Goal: Information Seeking & Learning: Learn about a topic

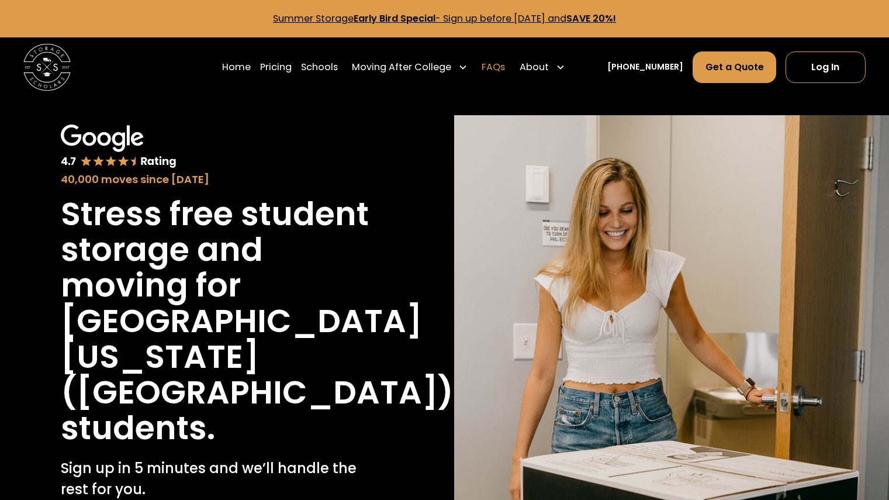
click at [505, 70] on link "FAQs" at bounding box center [492, 67] width 23 height 33
click at [321, 63] on link "Schools" at bounding box center [319, 67] width 37 height 33
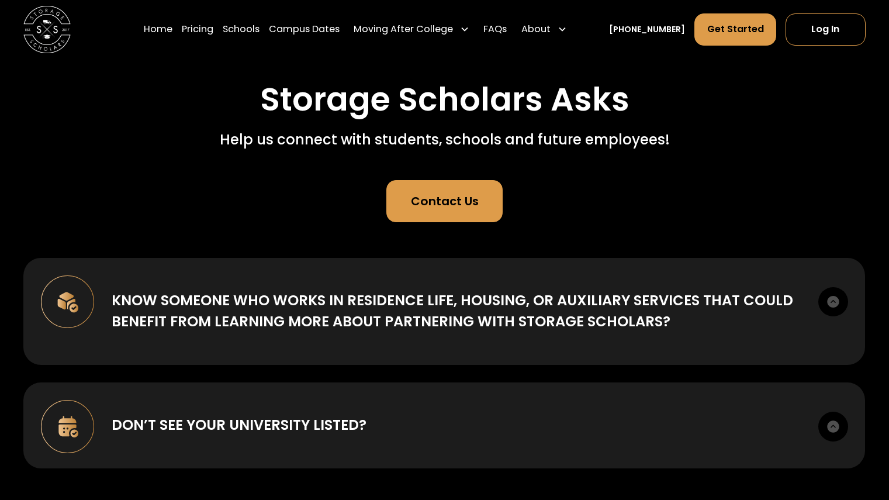
scroll to position [88, 0]
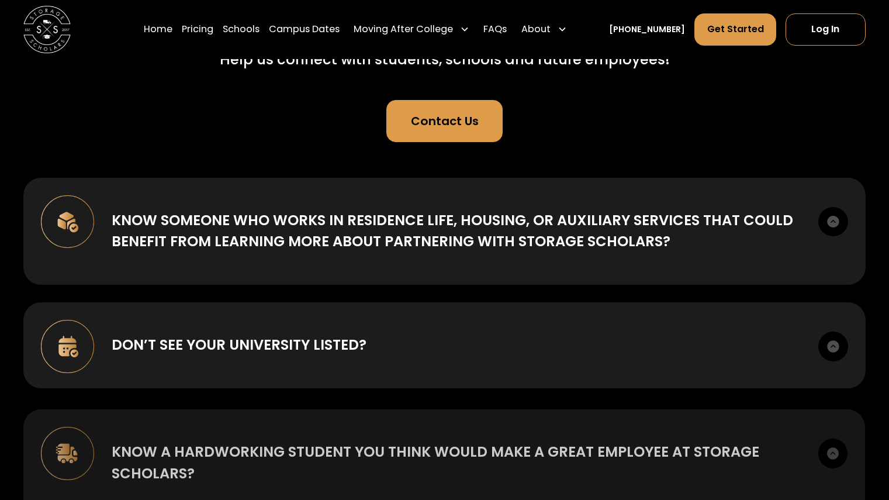
drag, startPoint x: 893, startPoint y: 28, endPoint x: 893, endPoint y: 82, distance: 54.3
click at [888, 82] on html "Home Pricing Schools Campus Dates Moving After College Commercial Moving Post G…" at bounding box center [444, 80] width 889 height 500
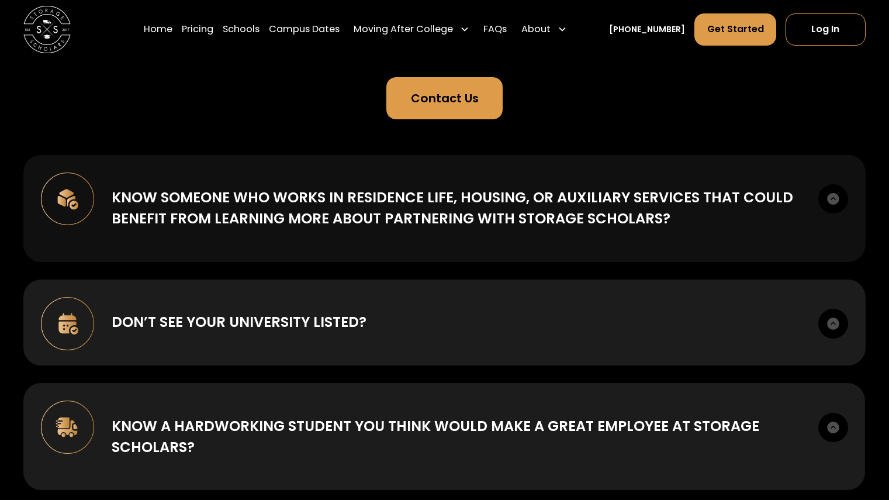
click at [833, 193] on img at bounding box center [832, 198] width 29 height 29
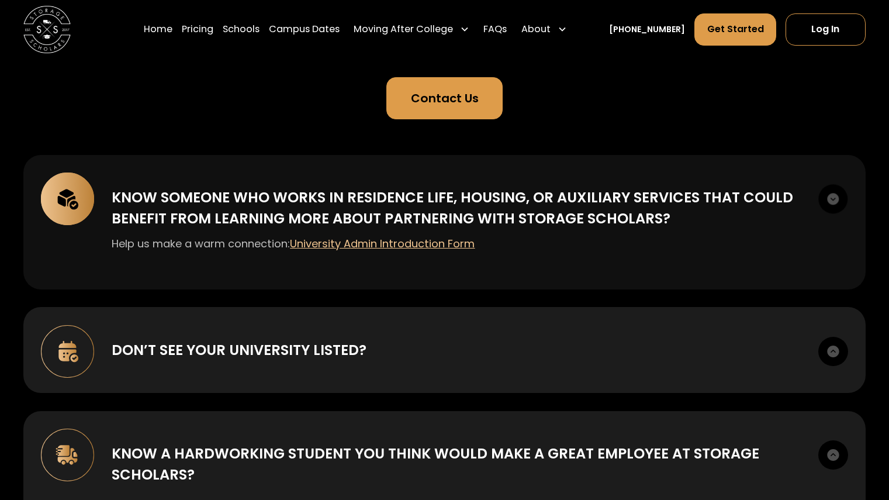
click at [835, 198] on img at bounding box center [832, 198] width 29 height 29
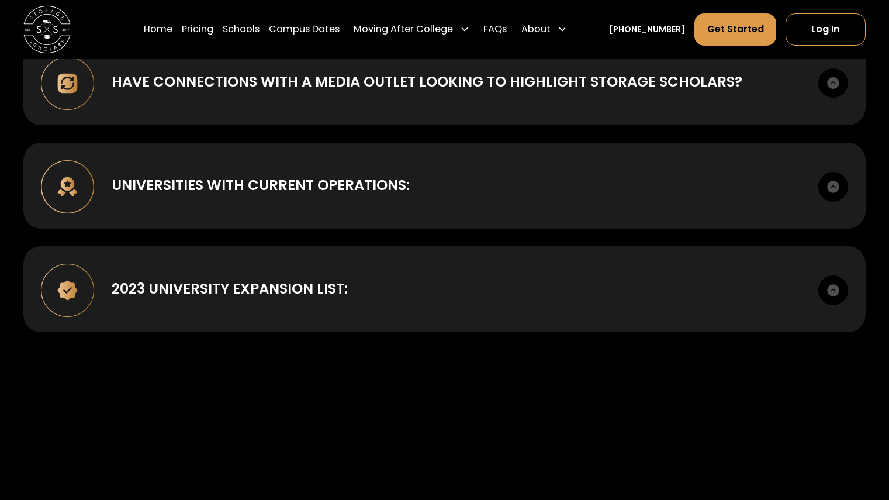
scroll to position [655, 0]
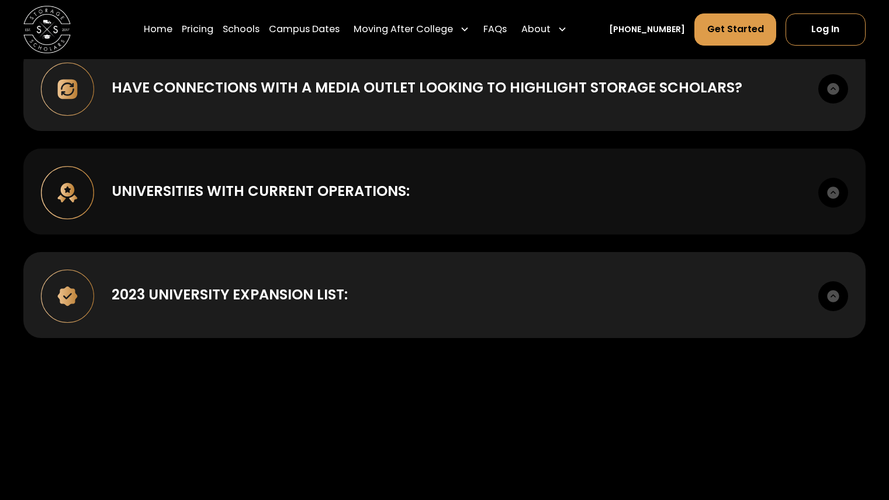
click at [837, 185] on img at bounding box center [832, 192] width 29 height 29
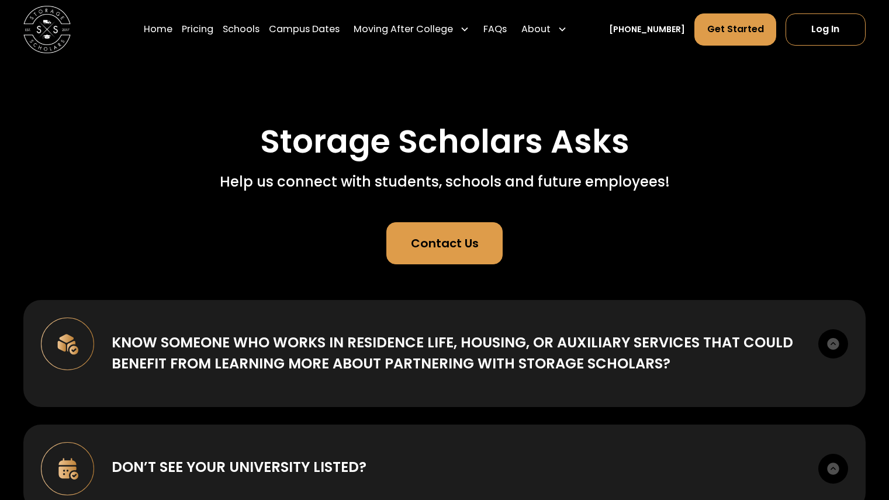
scroll to position [40, 0]
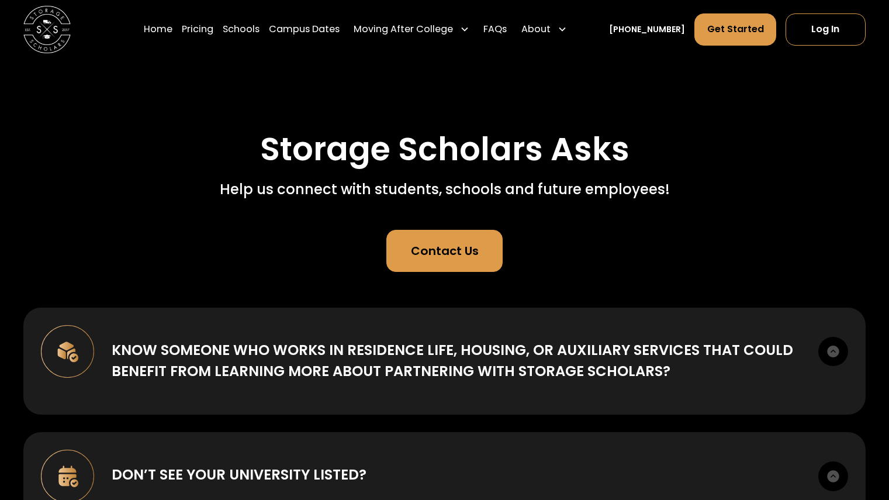
click at [419, 251] on div "Contact Us" at bounding box center [445, 251] width 68 height 18
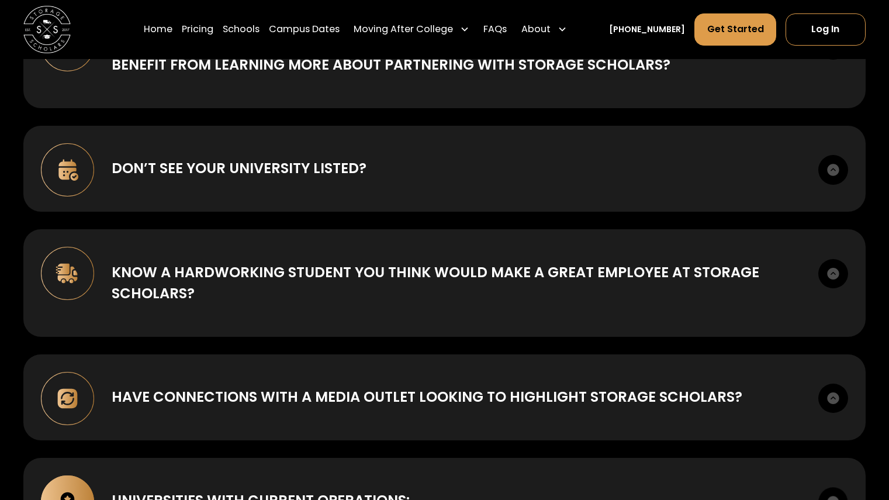
scroll to position [0, 0]
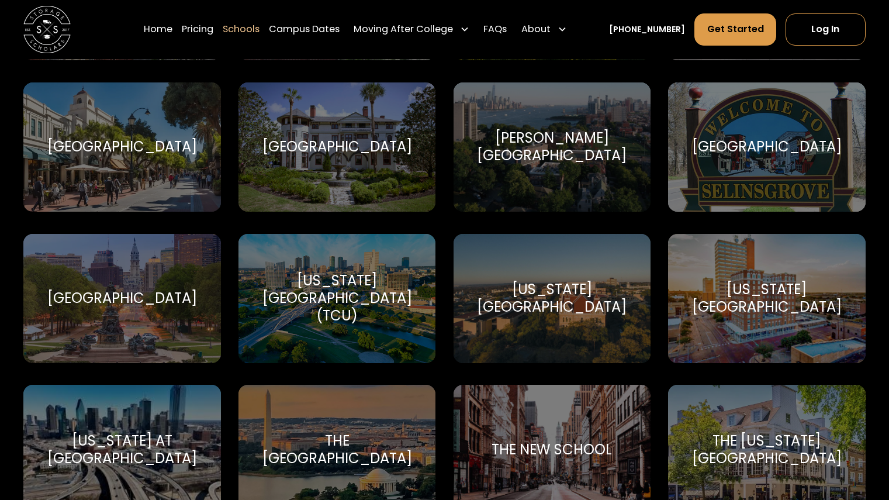
scroll to position [5184, 0]
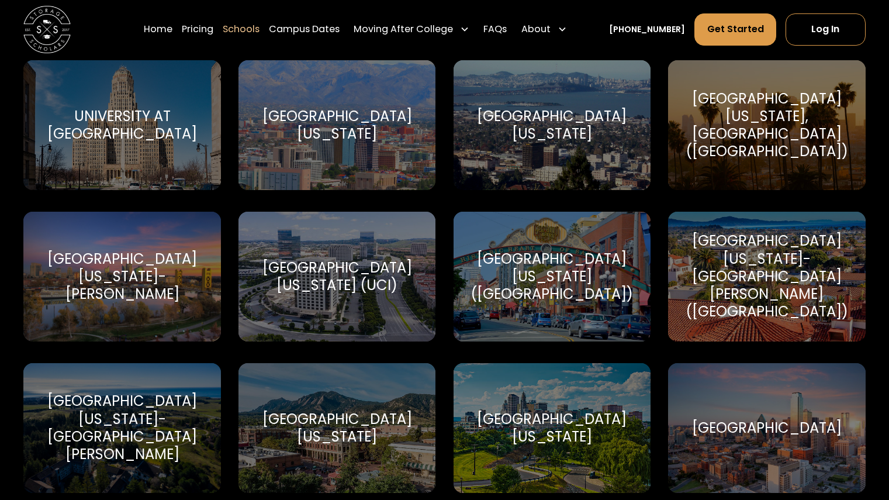
drag, startPoint x: 891, startPoint y: 32, endPoint x: 897, endPoint y: 483, distance: 451.1
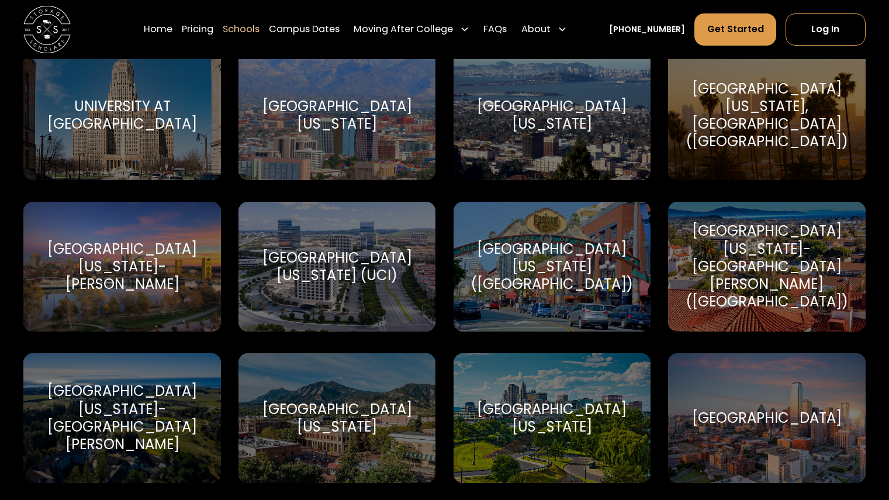
click at [564, 284] on div "University of California-San Diego (UCSD)" at bounding box center [551, 266] width 169 height 53
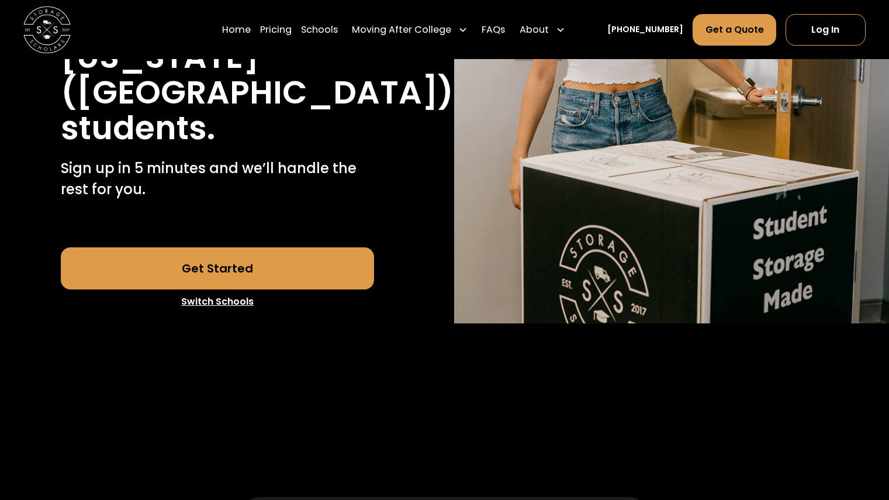
scroll to position [388, 0]
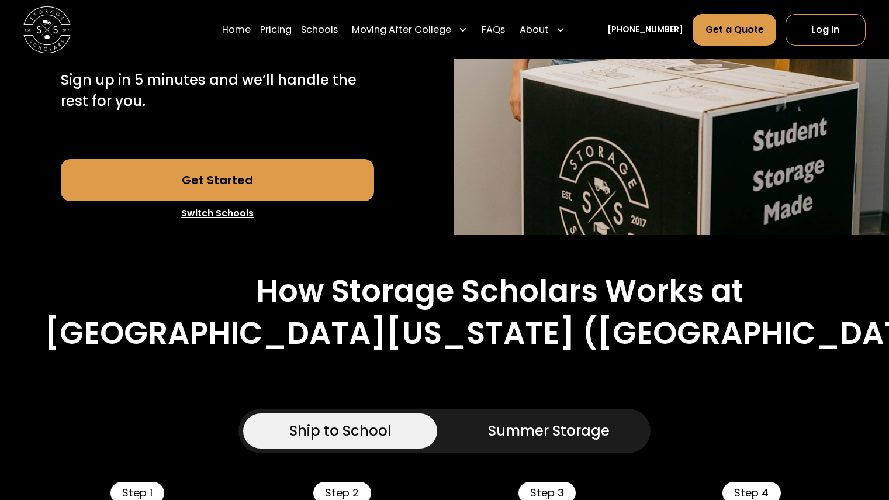
click at [289, 177] on link "Get Started" at bounding box center [217, 180] width 313 height 42
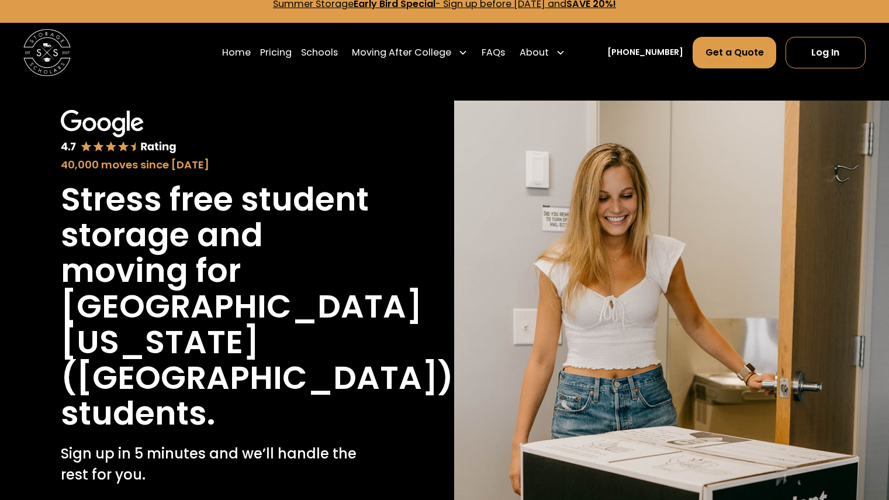
scroll to position [0, 0]
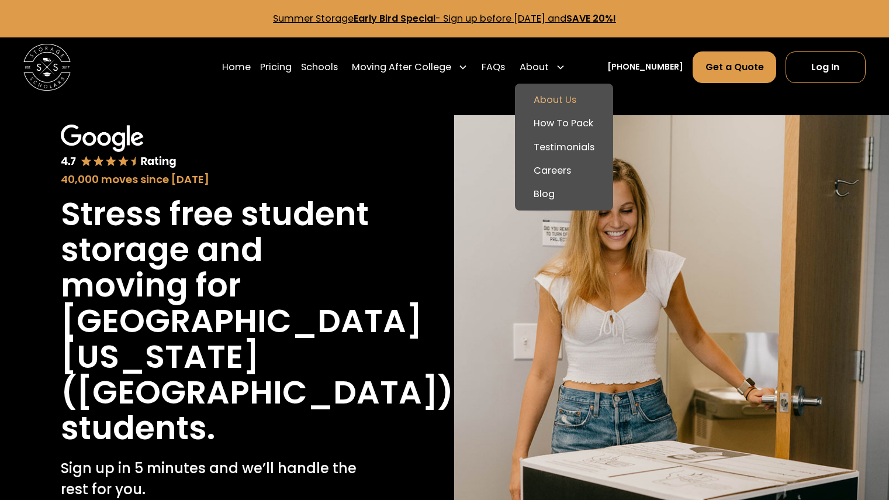
click at [575, 99] on link "About Us" at bounding box center [563, 99] width 89 height 23
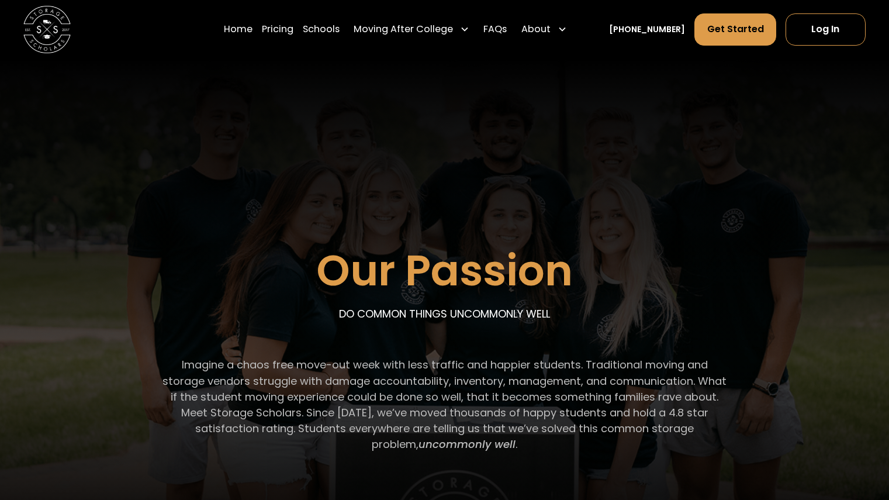
drag, startPoint x: 892, startPoint y: 21, endPoint x: 892, endPoint y: -16, distance: 36.8
click at [888, 0] on html "Home Pricing Schools Moving After College Commercial Moving Post Grad Moving Ge…" at bounding box center [444, 250] width 889 height 500
click at [658, 33] on link "[PHONE_NUMBER]" at bounding box center [647, 29] width 76 height 12
click at [293, 32] on link "Pricing" at bounding box center [278, 29] width 32 height 33
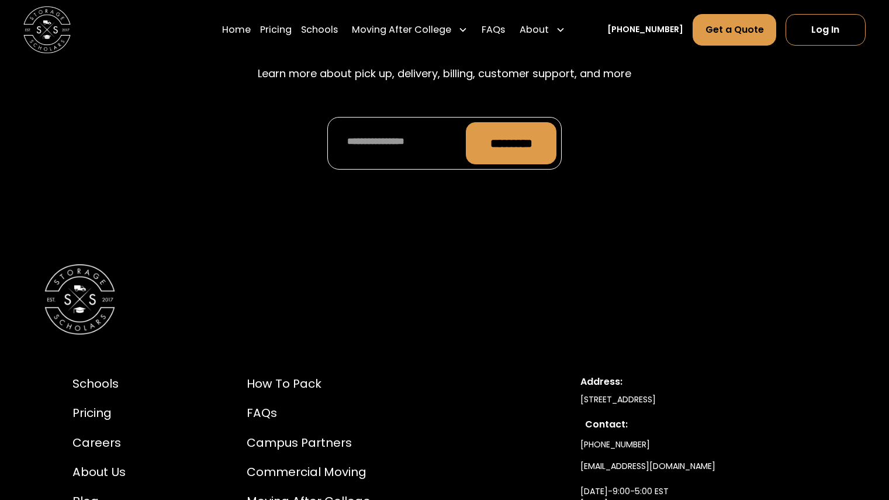
scroll to position [5533, 0]
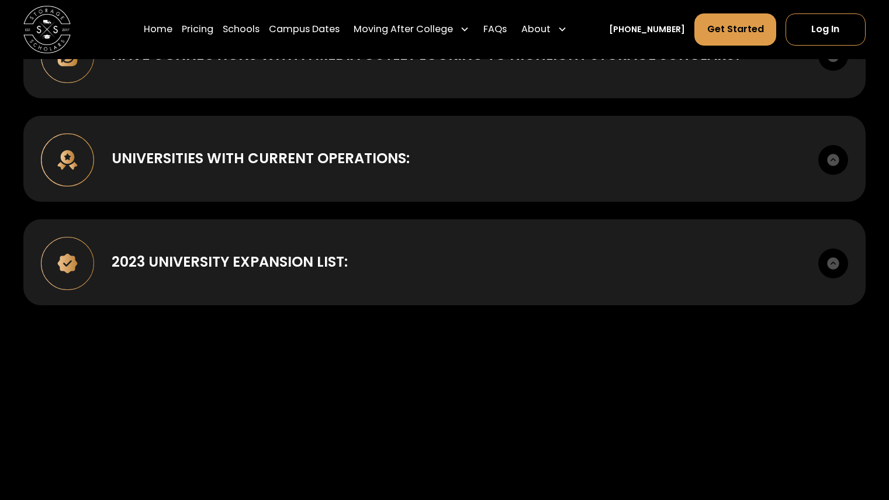
scroll to position [725, 0]
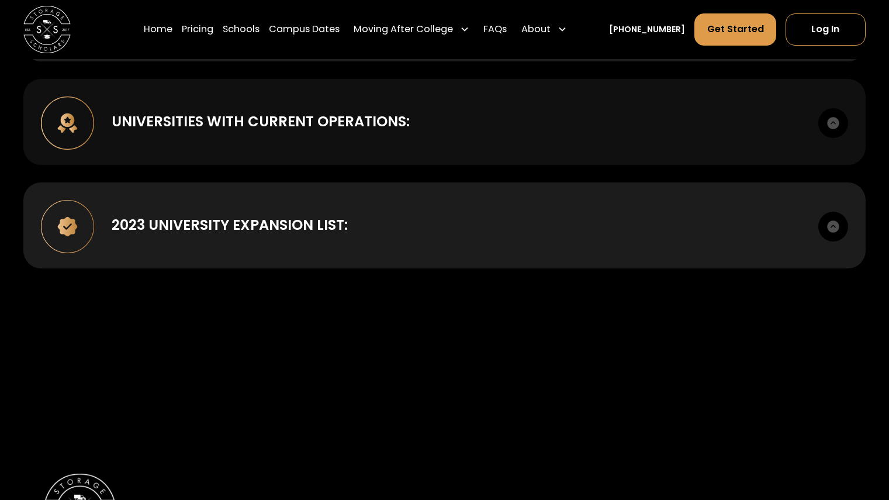
click at [837, 129] on img at bounding box center [832, 122] width 29 height 29
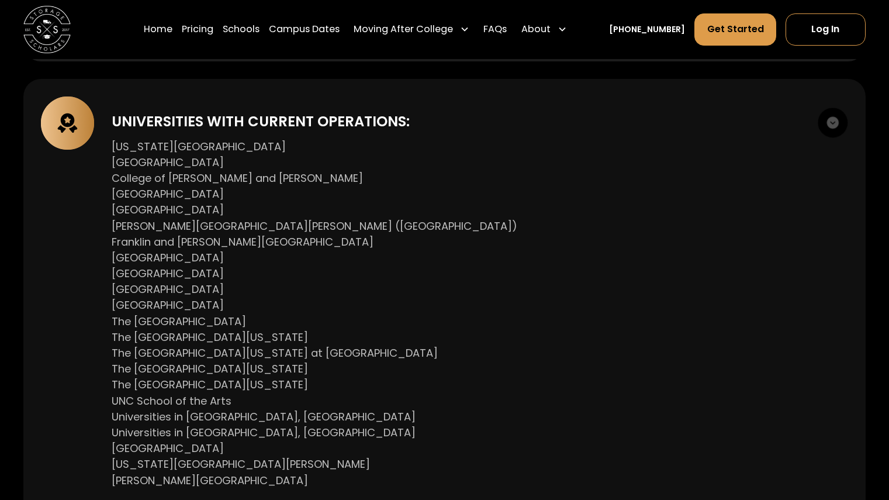
click at [837, 129] on img at bounding box center [832, 122] width 29 height 29
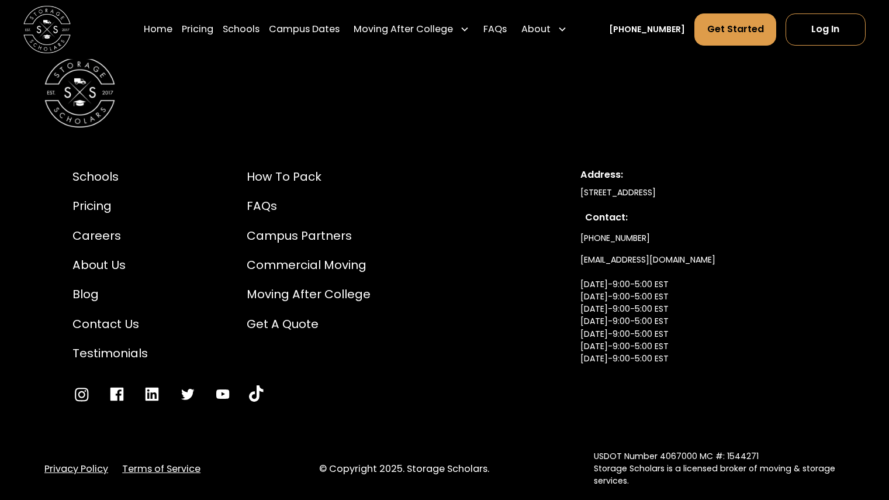
scroll to position [1178, 0]
